Goal: Navigation & Orientation: Find specific page/section

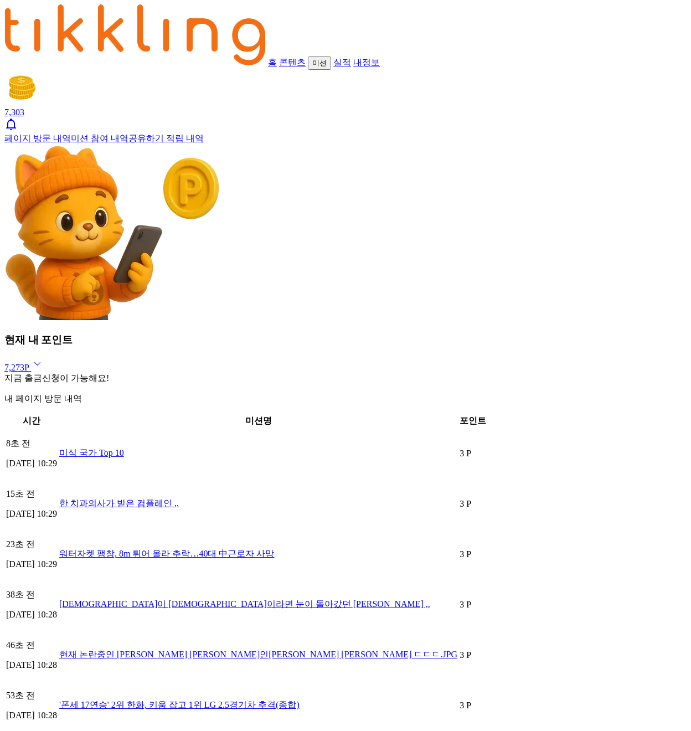
click at [162, 14] on div "홈 콘텐츠 미션 실적 내정보" at bounding box center [345, 36] width 682 height 65
click at [279, 58] on link "콘텐츠" at bounding box center [292, 62] width 27 height 9
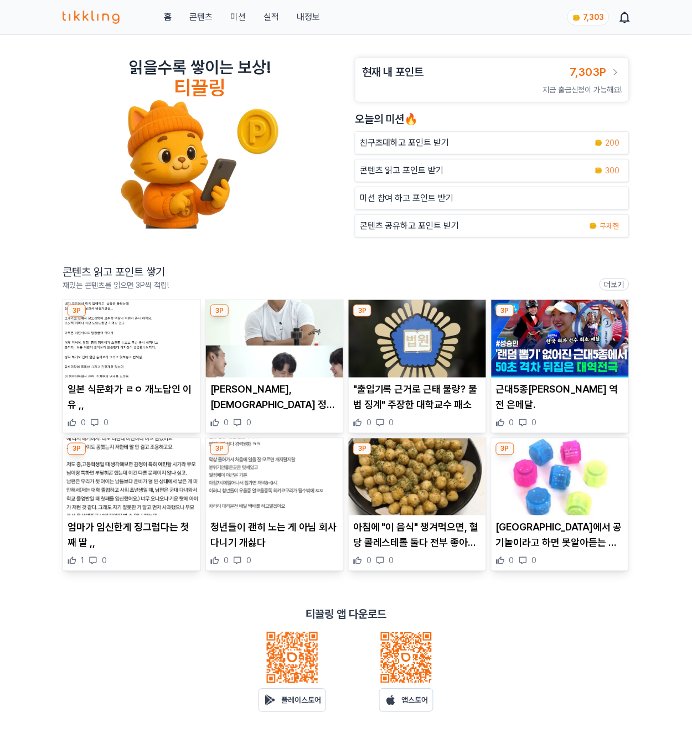
click at [116, 351] on img at bounding box center [131, 339] width 137 height 78
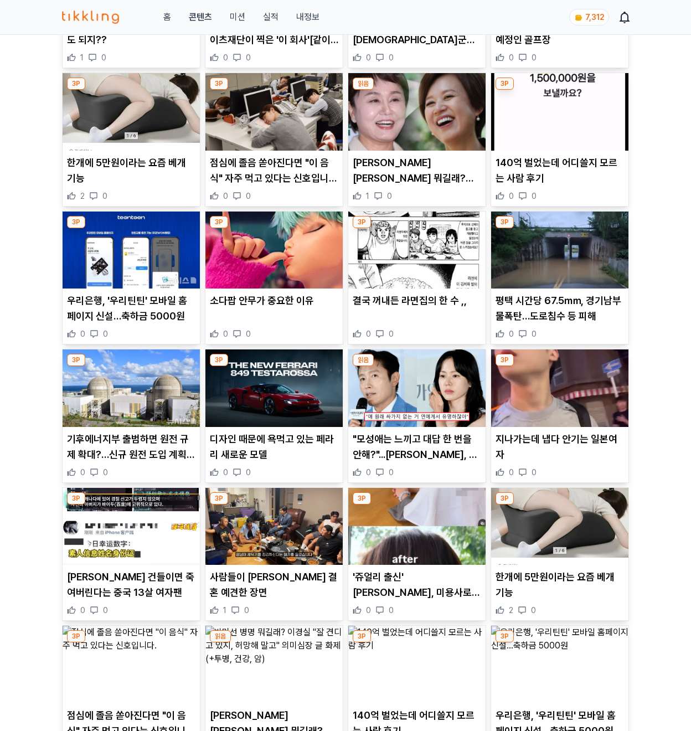
scroll to position [1007, 0]
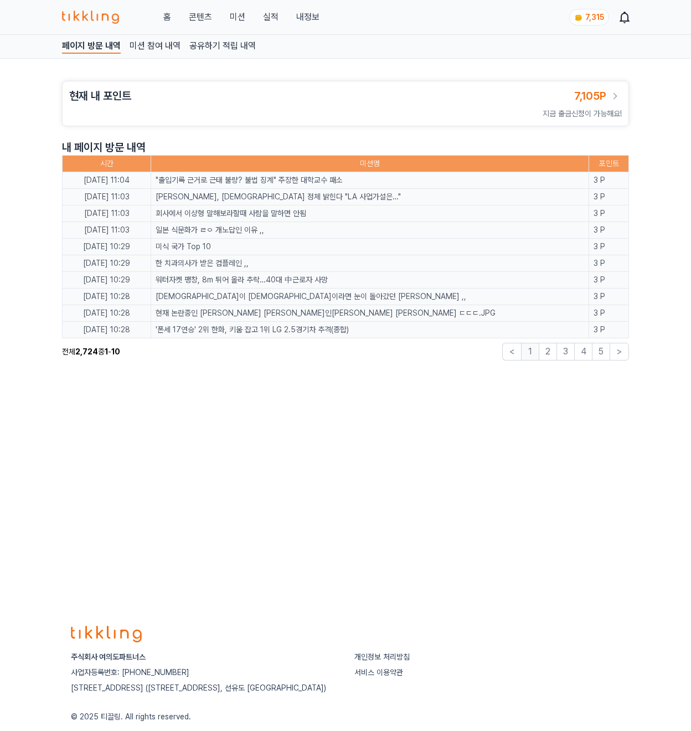
click at [266, 21] on link "실적" at bounding box center [271, 17] width 16 height 13
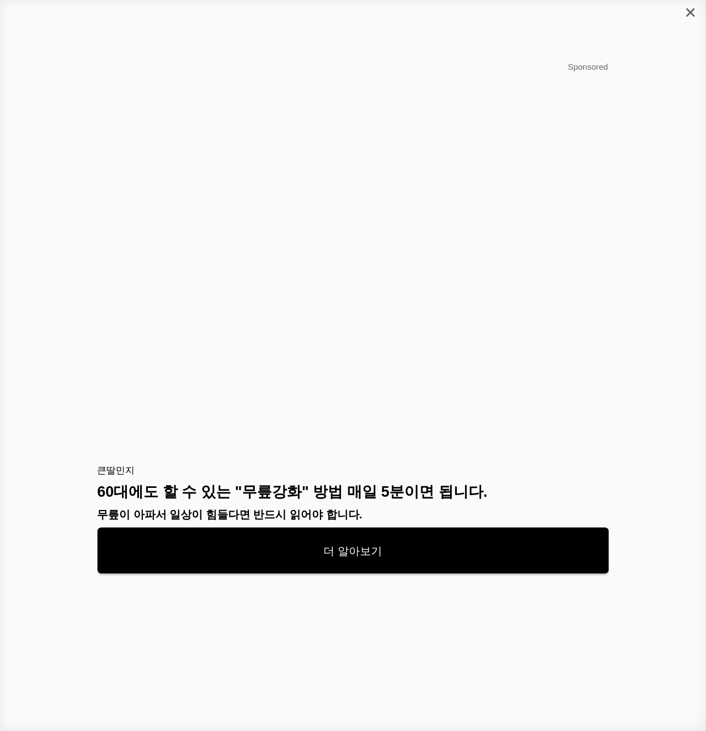
click at [686, 16] on div at bounding box center [691, 12] width 30 height 25
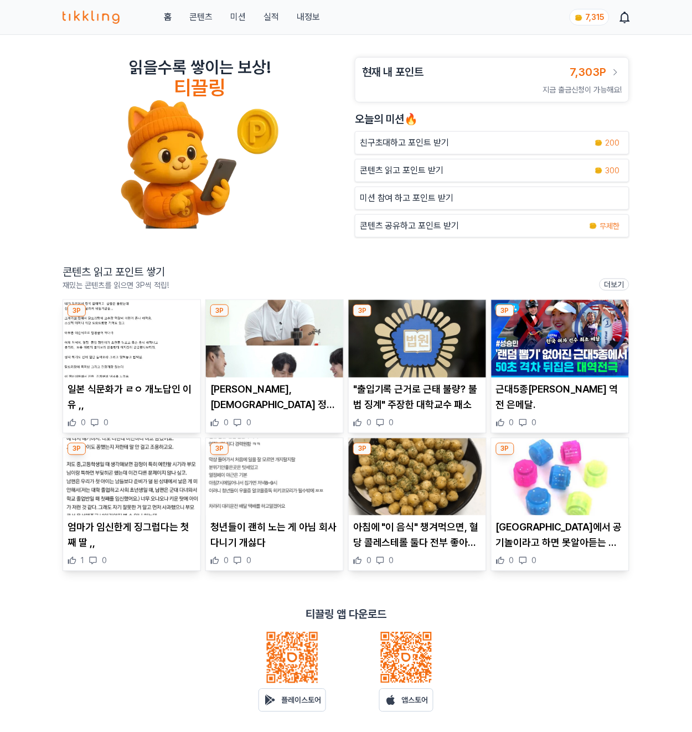
click at [416, 348] on img at bounding box center [417, 339] width 137 height 78
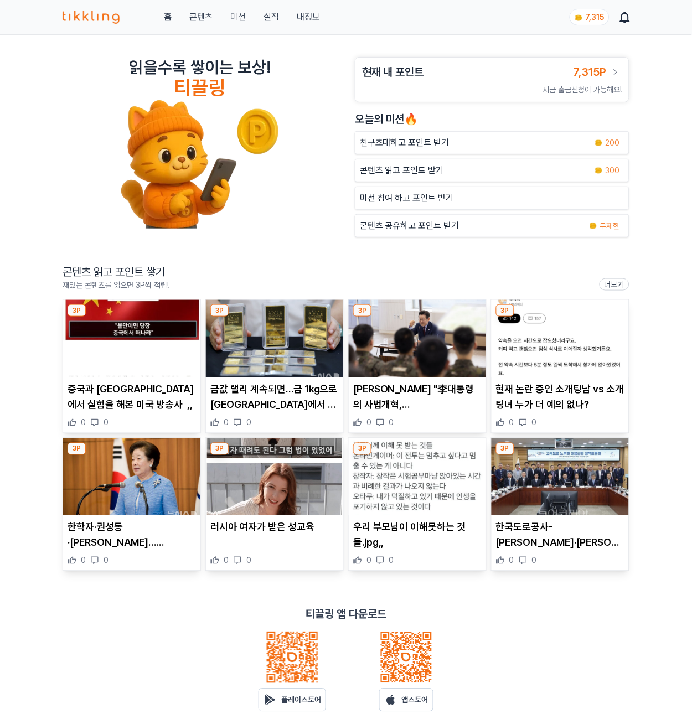
click at [132, 335] on img at bounding box center [131, 339] width 137 height 78
click at [290, 356] on img at bounding box center [274, 339] width 137 height 78
click at [425, 342] on img at bounding box center [417, 339] width 137 height 78
click at [536, 363] on img at bounding box center [560, 339] width 137 height 78
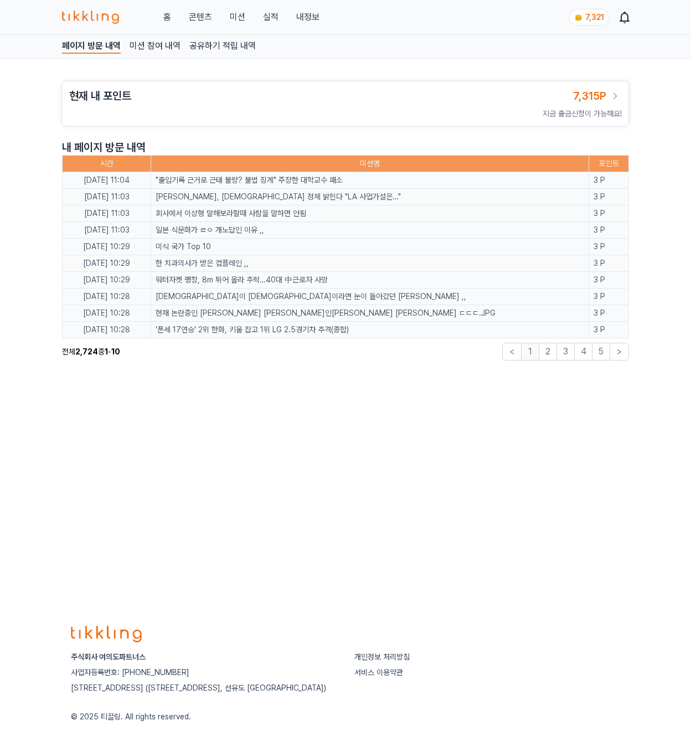
click at [198, 16] on link "콘텐츠" at bounding box center [200, 17] width 23 height 13
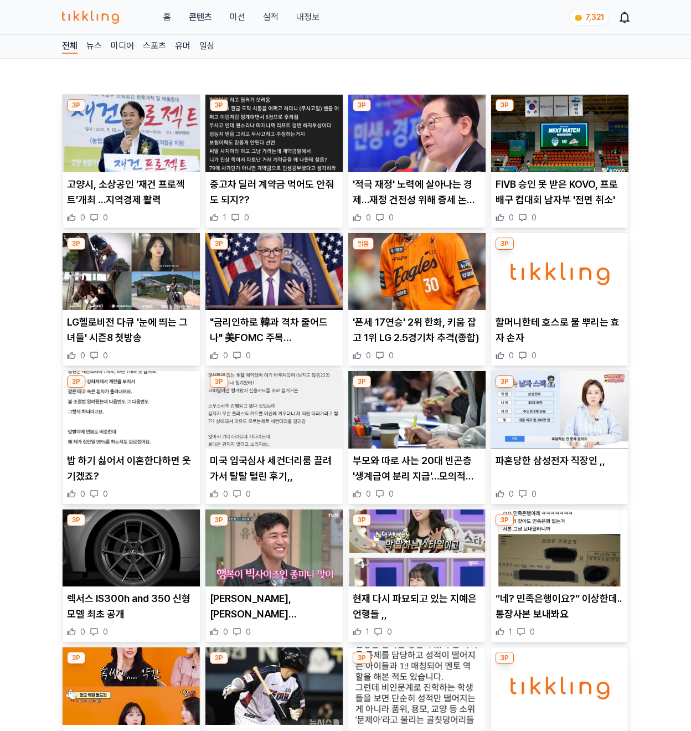
click at [134, 134] on img at bounding box center [131, 134] width 137 height 78
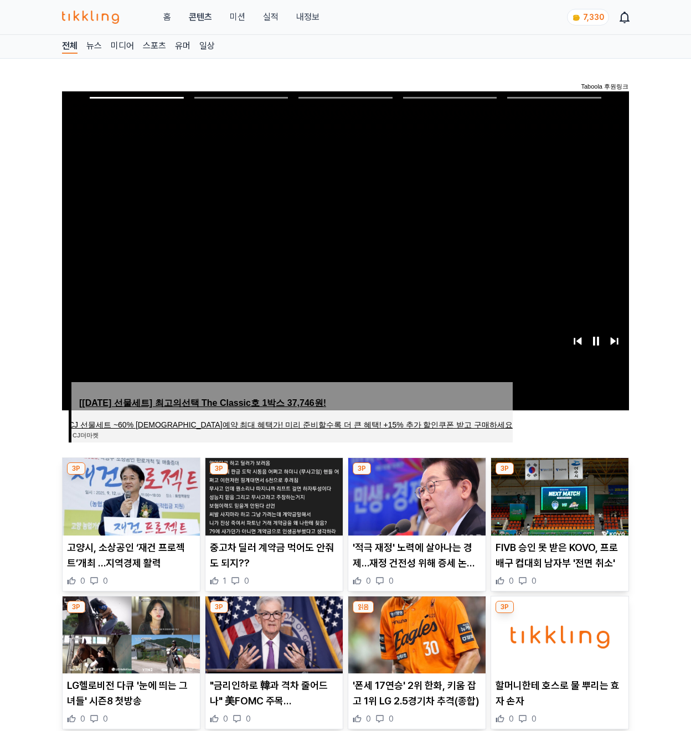
drag, startPoint x: 415, startPoint y: 154, endPoint x: 416, endPoint y: 148, distance: 5.6
click at [416, 148] on span "Image for Taboola Advertising Unit" at bounding box center [345, 251] width 573 height 322
click at [437, 501] on img at bounding box center [416, 497] width 137 height 78
